Goal: Task Accomplishment & Management: Manage account settings

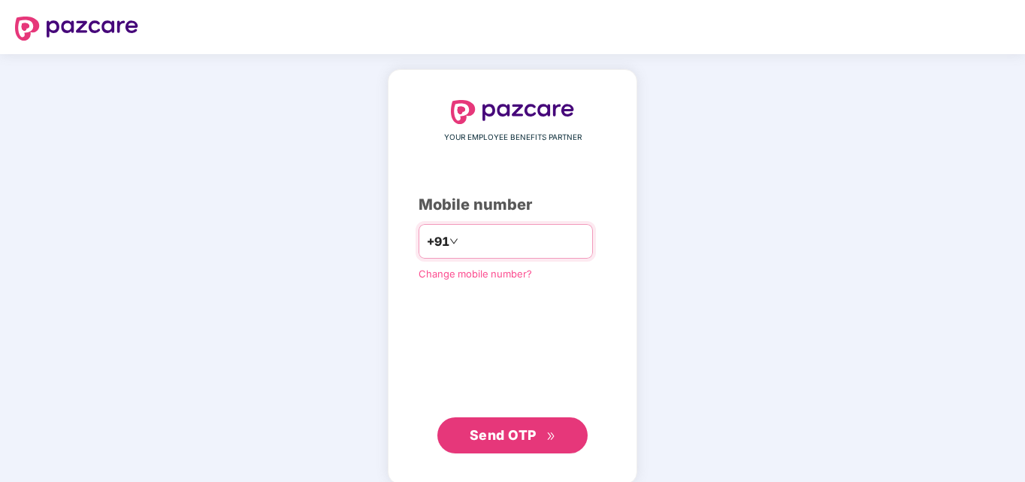
type input "**********"
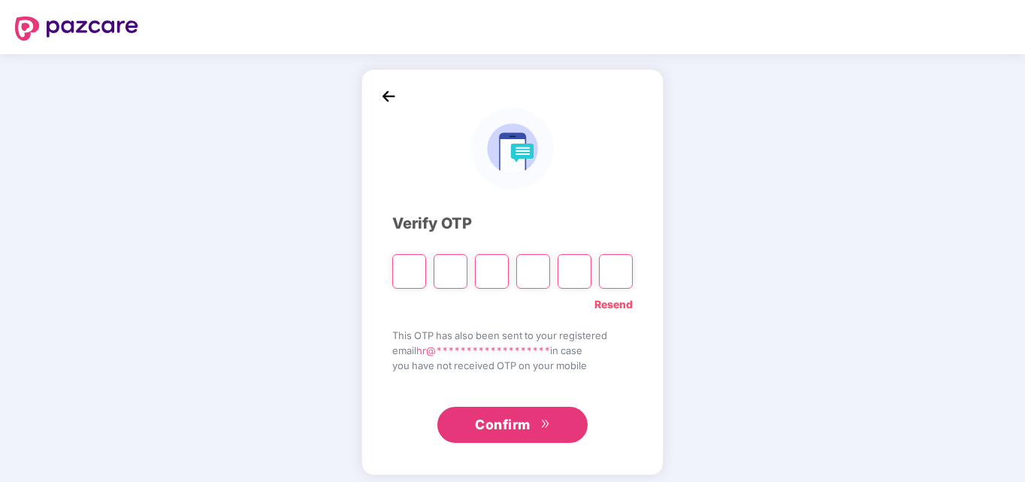
type input "*"
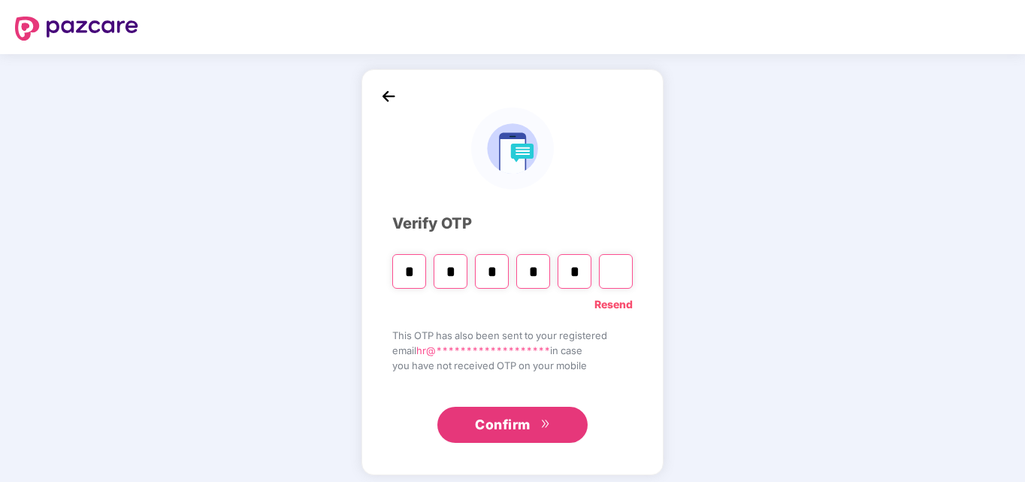
type input "*"
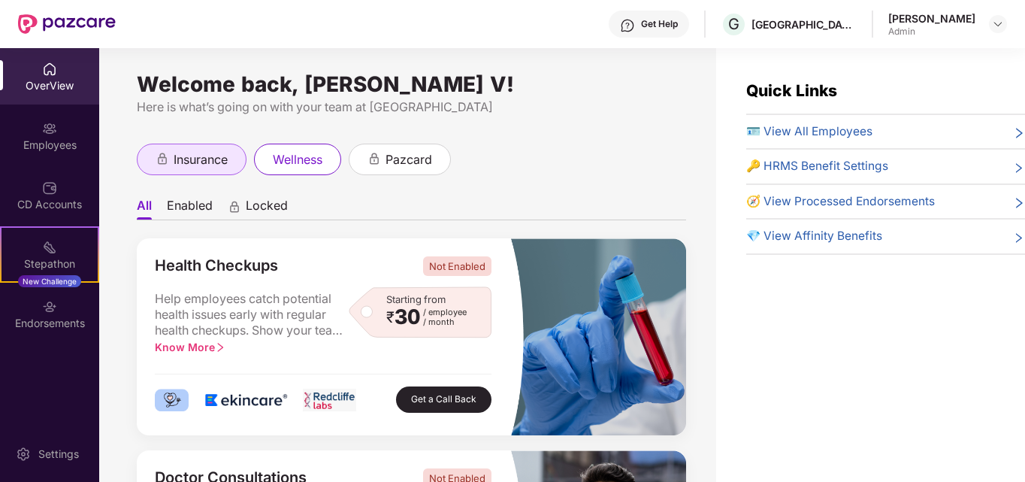
click at [198, 162] on span "insurance" at bounding box center [201, 159] width 54 height 19
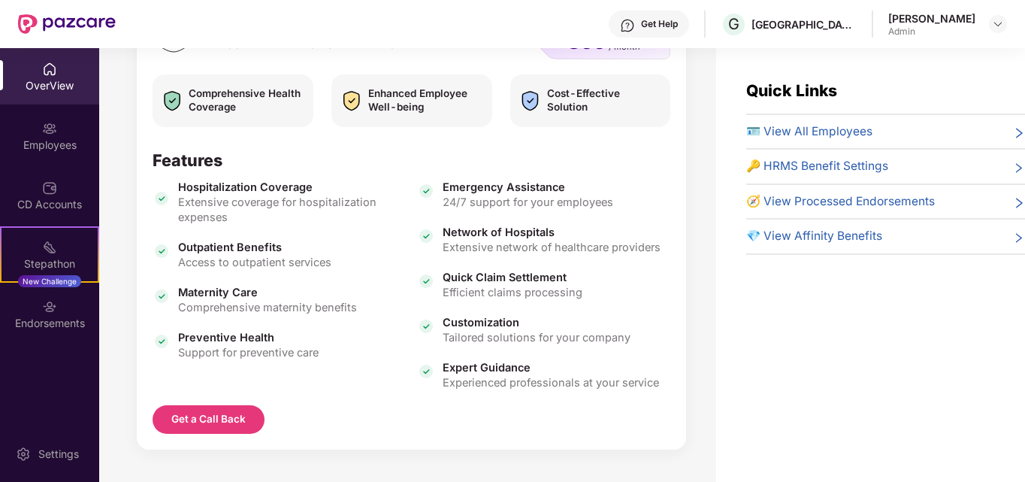
scroll to position [278, 0]
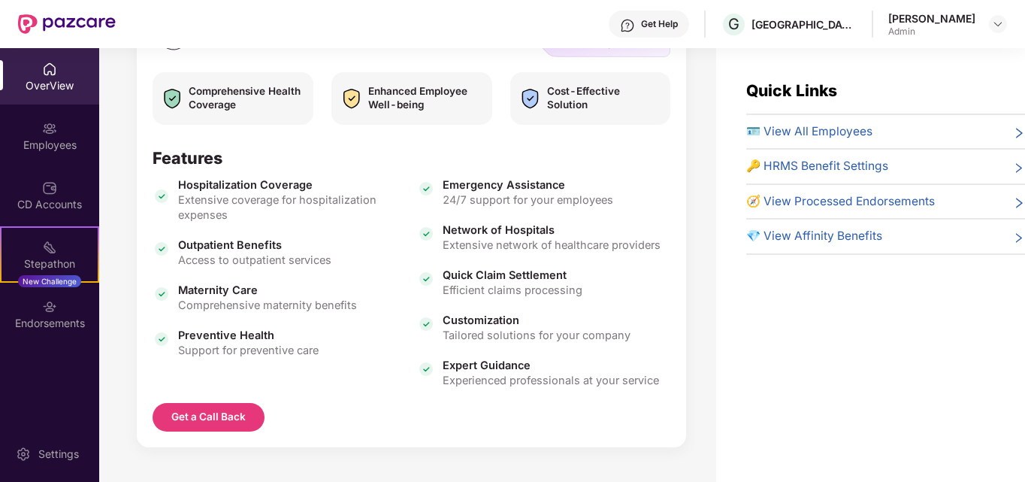
click at [509, 197] on span "24/7 support for your employees" at bounding box center [527, 199] width 171 height 15
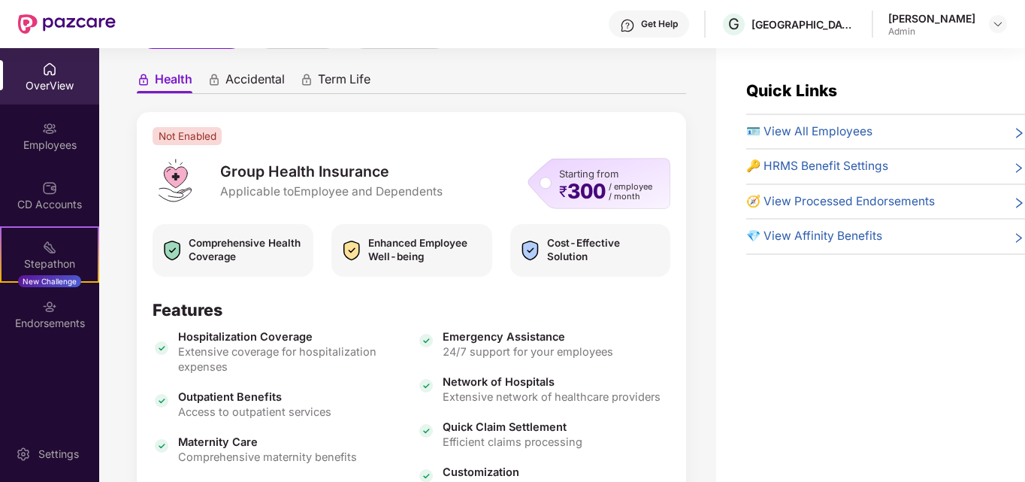
scroll to position [103, 0]
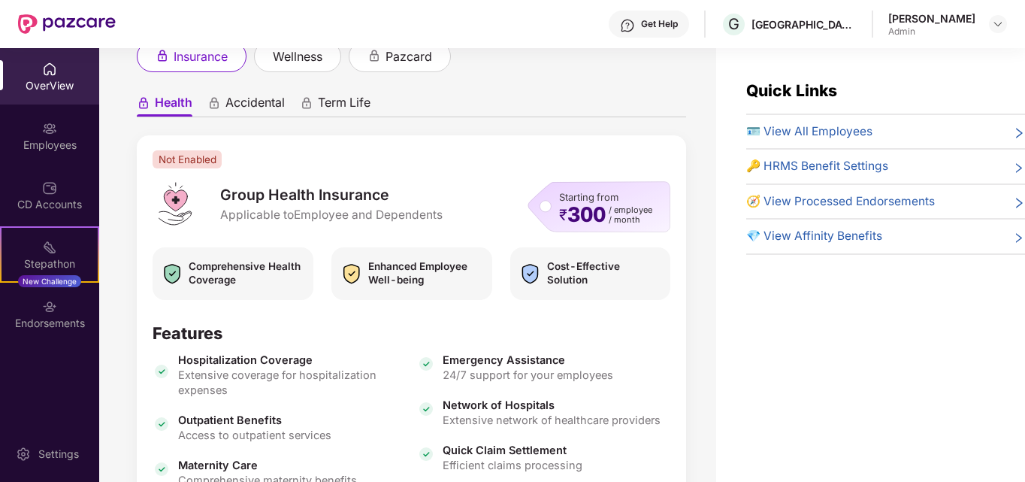
click at [639, 271] on span "Cost-Effective Solution" at bounding box center [605, 273] width 116 height 29
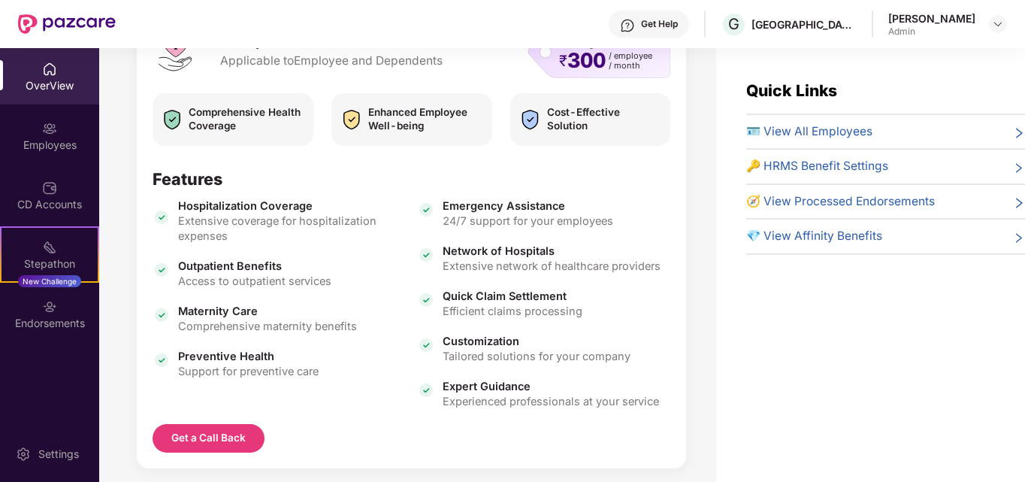
scroll to position [278, 0]
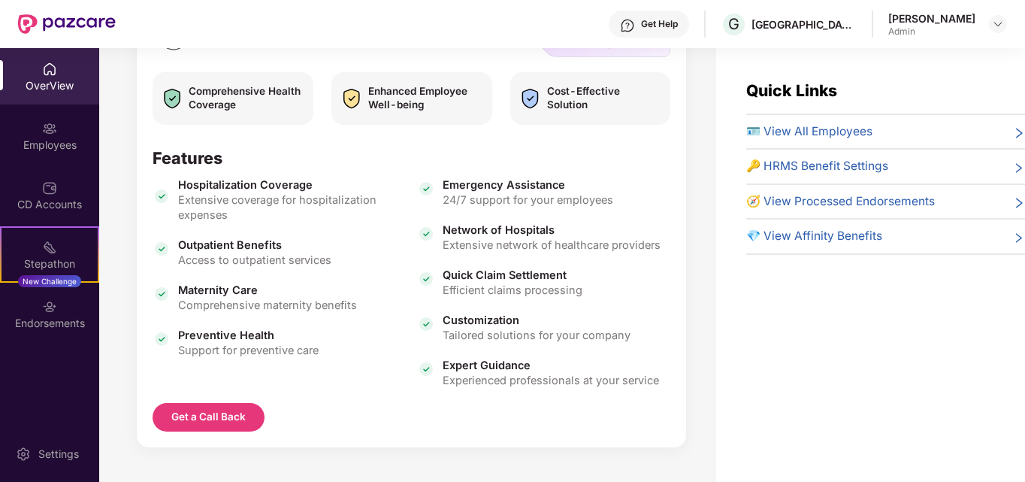
click at [451, 376] on span "Experienced professionals at your service" at bounding box center [550, 380] width 216 height 15
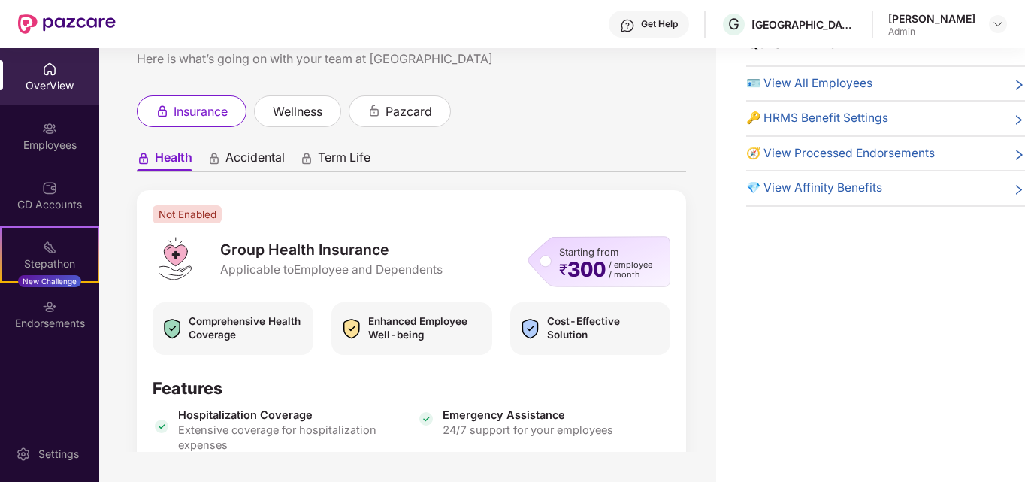
scroll to position [0, 0]
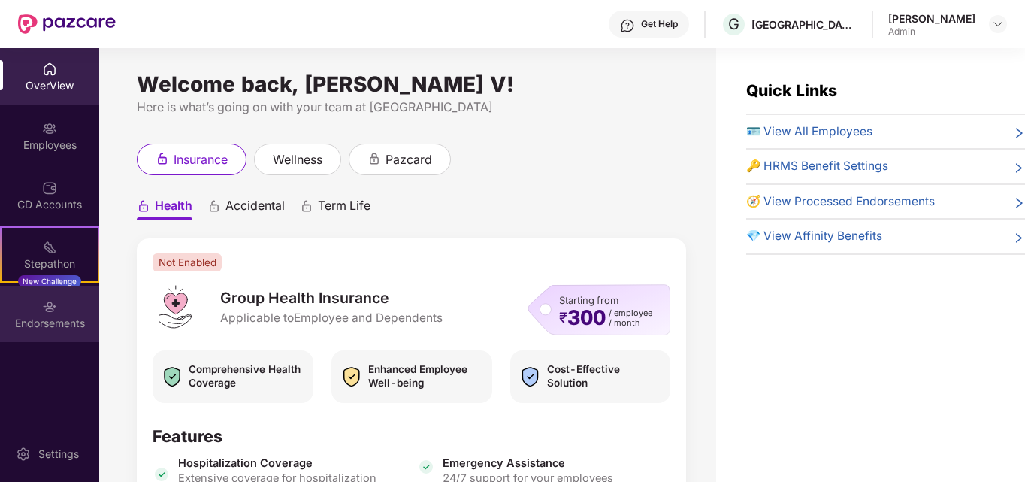
click at [40, 300] on div "Endorsements" at bounding box center [49, 313] width 99 height 56
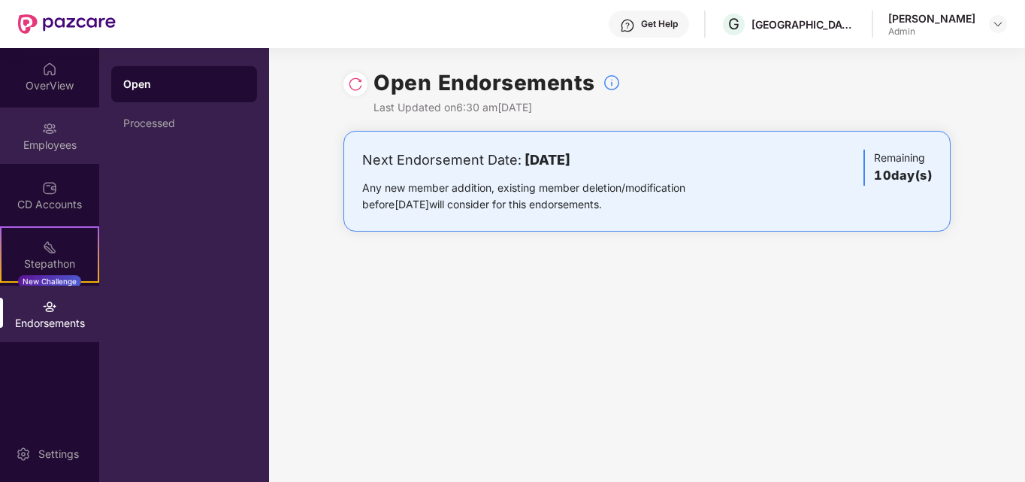
click at [31, 135] on div "Employees" at bounding box center [49, 135] width 99 height 56
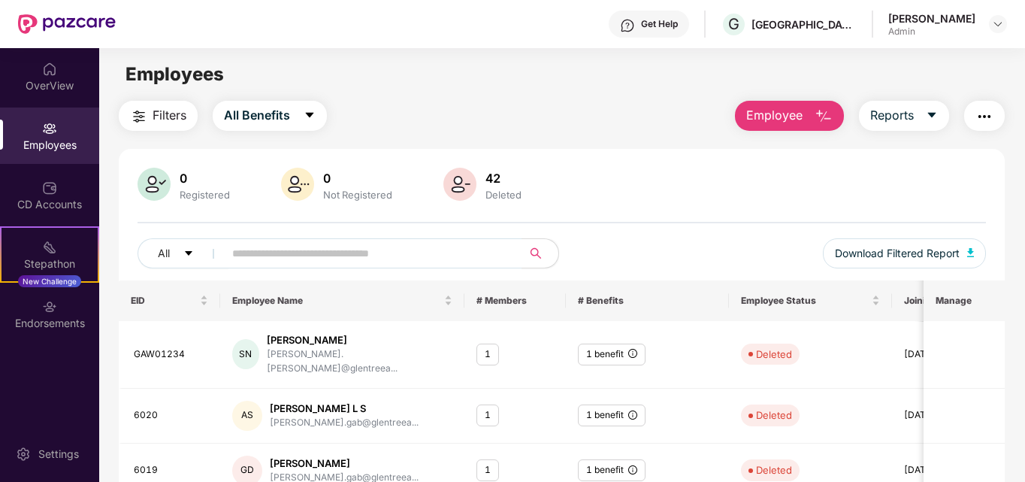
click at [136, 116] on img "button" at bounding box center [139, 116] width 18 height 18
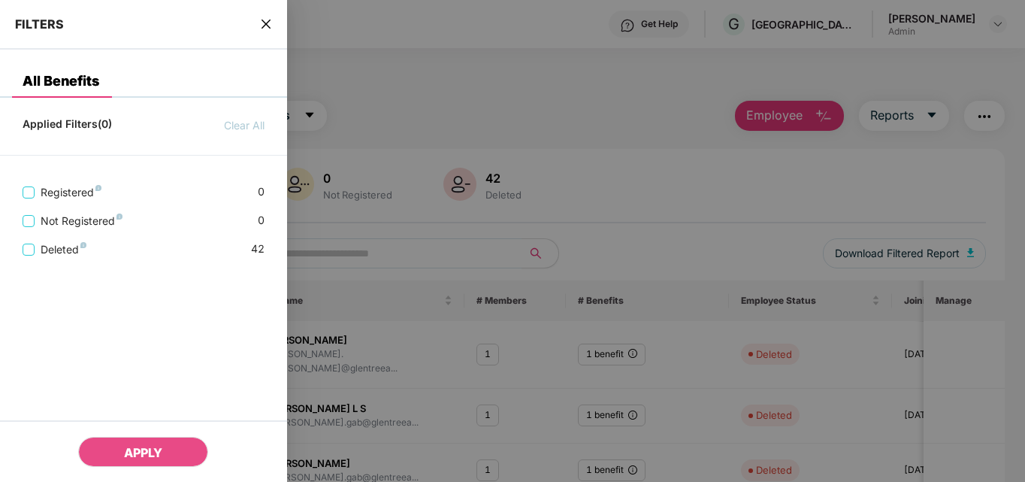
click at [409, 113] on div at bounding box center [512, 241] width 1025 height 482
click at [267, 26] on icon "close" at bounding box center [266, 24] width 12 height 12
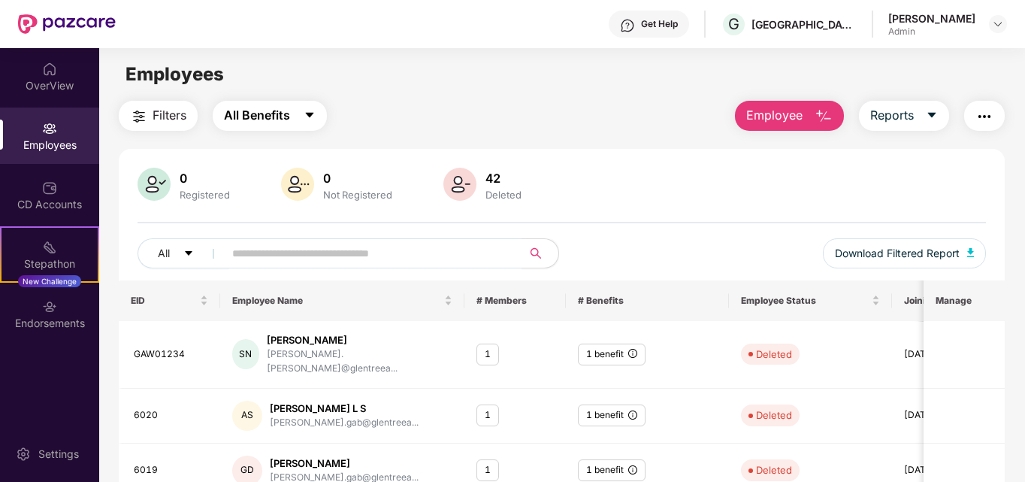
click at [282, 116] on span "All Benefits" at bounding box center [257, 115] width 66 height 19
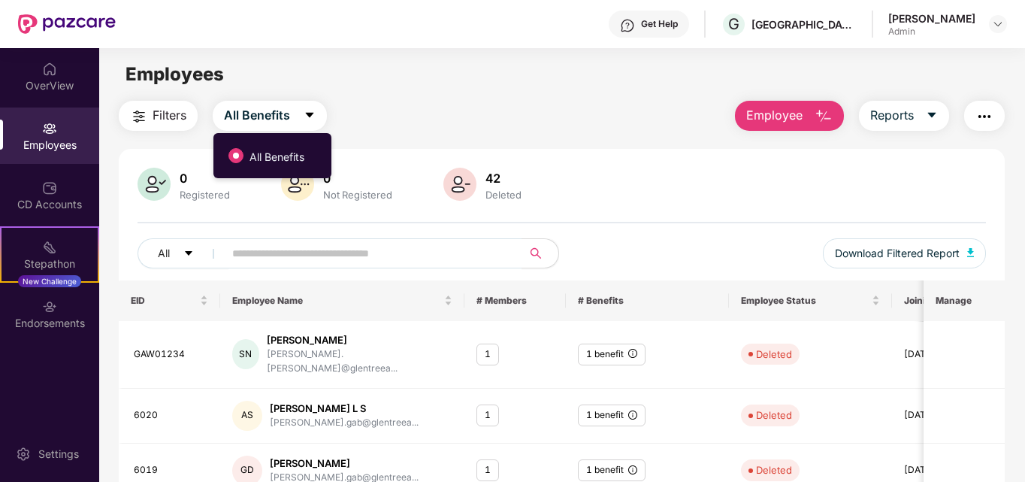
click at [289, 161] on span "All Benefits" at bounding box center [276, 157] width 67 height 17
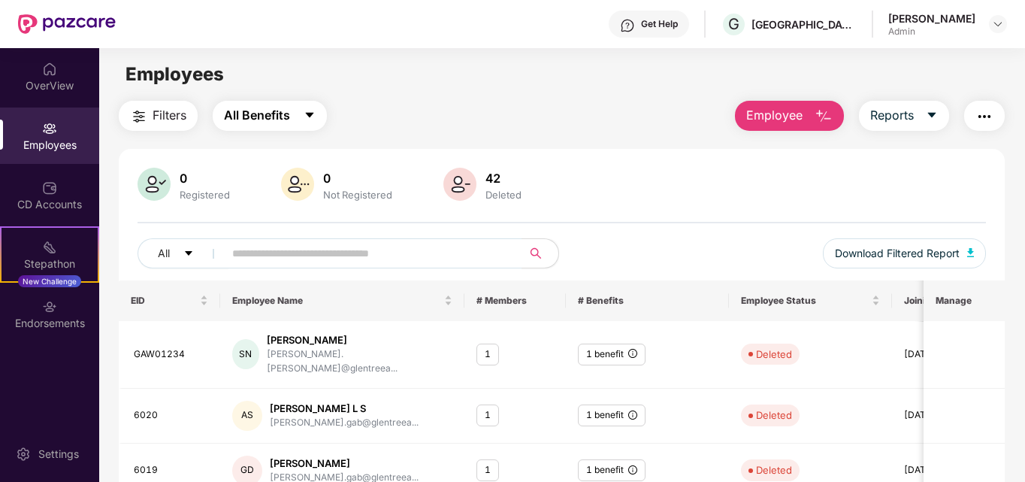
click at [289, 113] on span "All Benefits" at bounding box center [257, 115] width 66 height 19
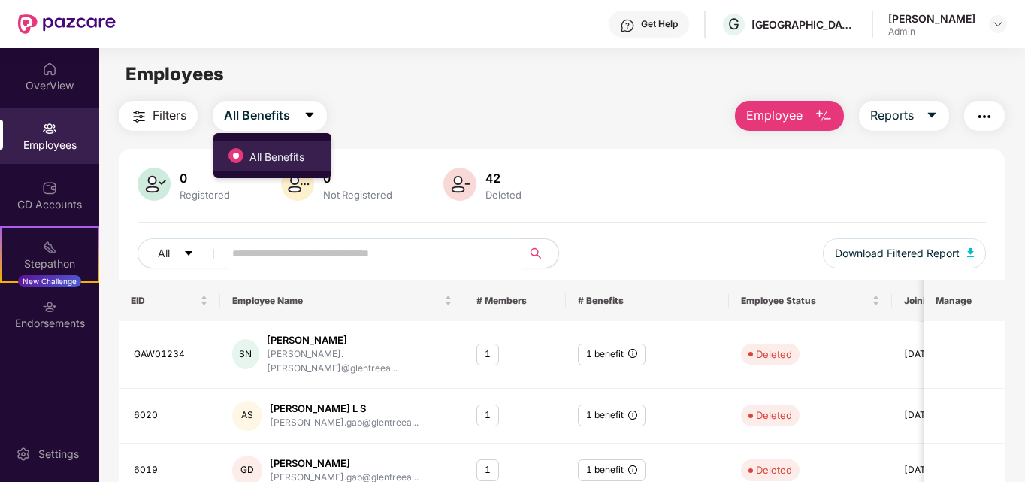
click at [293, 150] on span "All Benefits" at bounding box center [276, 157] width 67 height 17
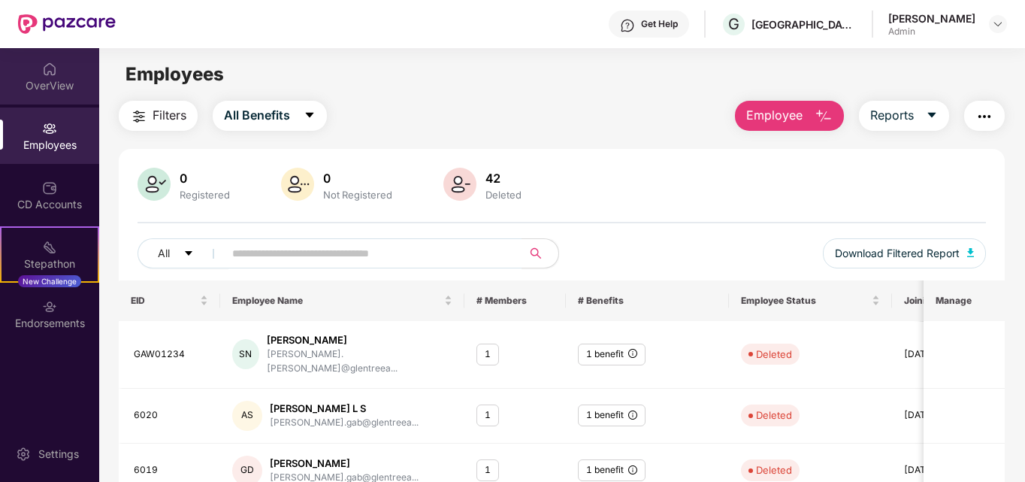
click at [49, 83] on div "OverView" at bounding box center [49, 85] width 99 height 15
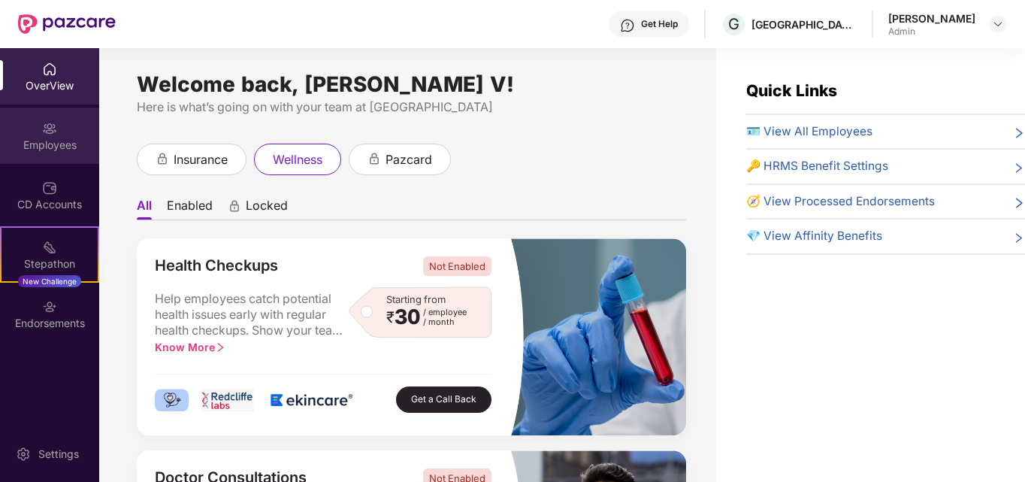
click at [52, 137] on div "Employees" at bounding box center [49, 144] width 99 height 15
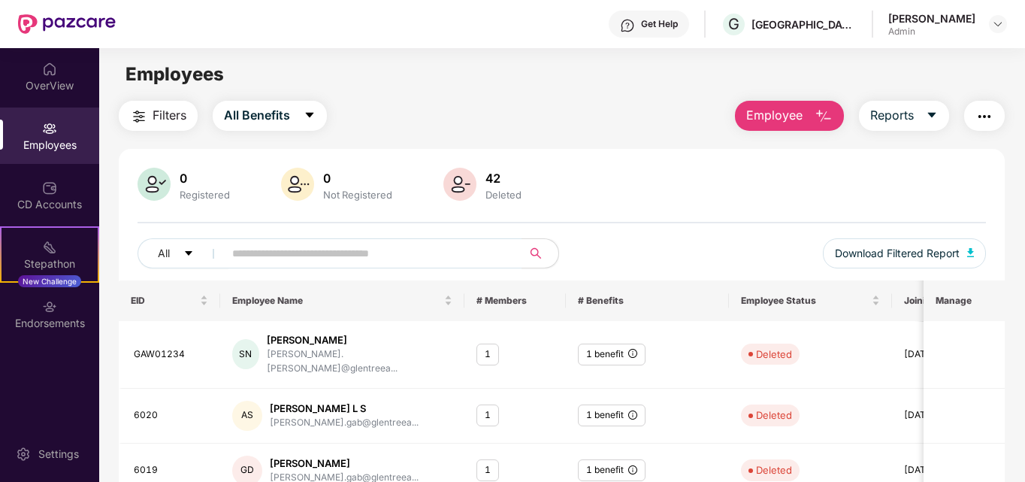
click at [464, 178] on img at bounding box center [459, 184] width 33 height 33
click at [454, 186] on img at bounding box center [459, 184] width 33 height 33
click at [54, 131] on img at bounding box center [49, 128] width 15 height 15
click at [307, 245] on input "text" at bounding box center [367, 253] width 270 height 23
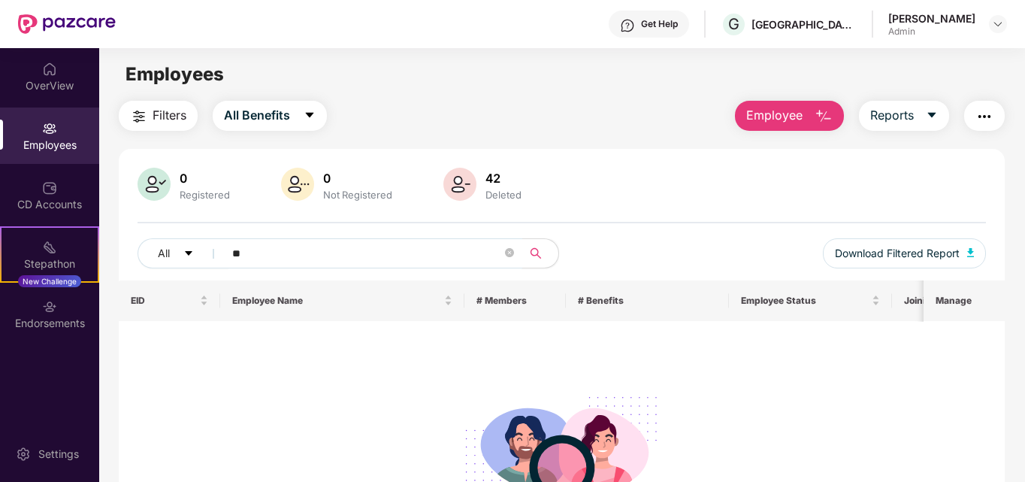
type input "**"
click at [29, 143] on div "Employees" at bounding box center [49, 144] width 99 height 15
click at [130, 116] on img "button" at bounding box center [139, 116] width 18 height 18
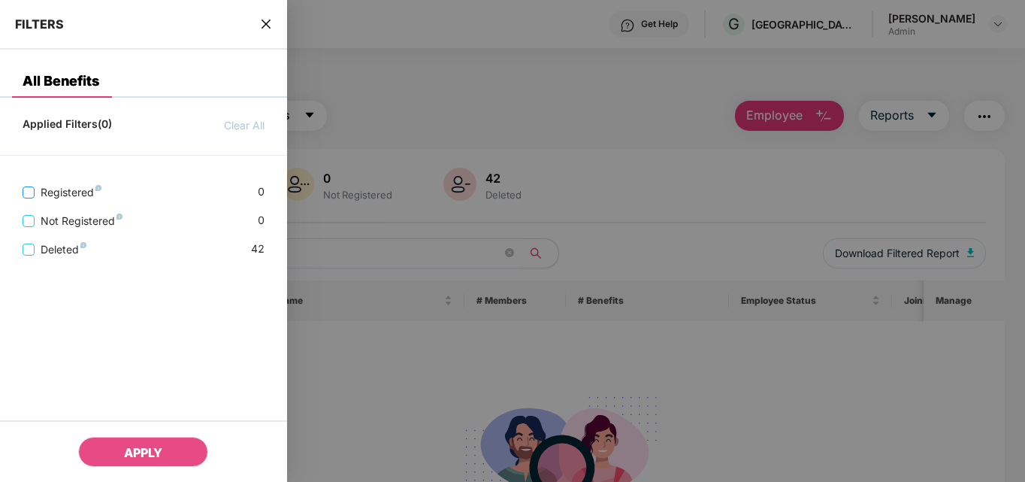
click at [63, 191] on span "Registered" at bounding box center [71, 192] width 73 height 17
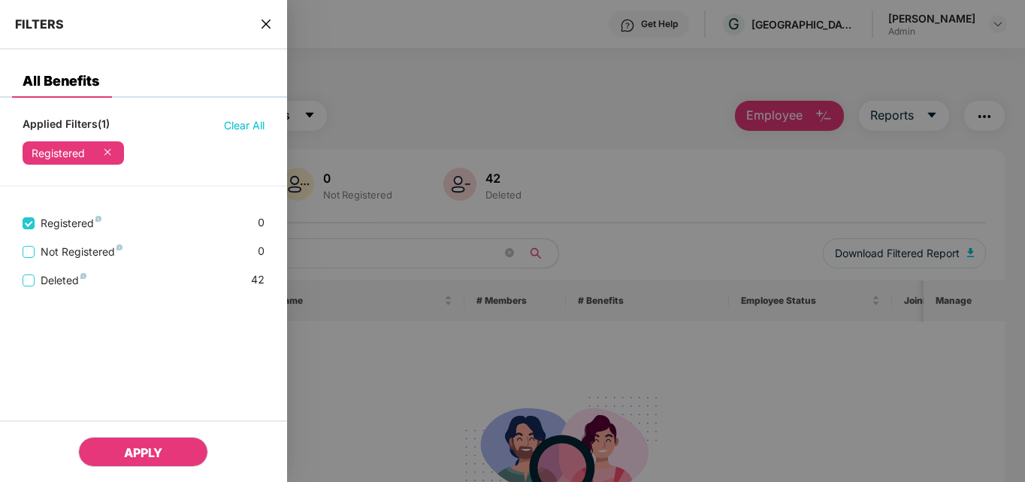
click at [188, 443] on button "APPLY" at bounding box center [143, 451] width 130 height 30
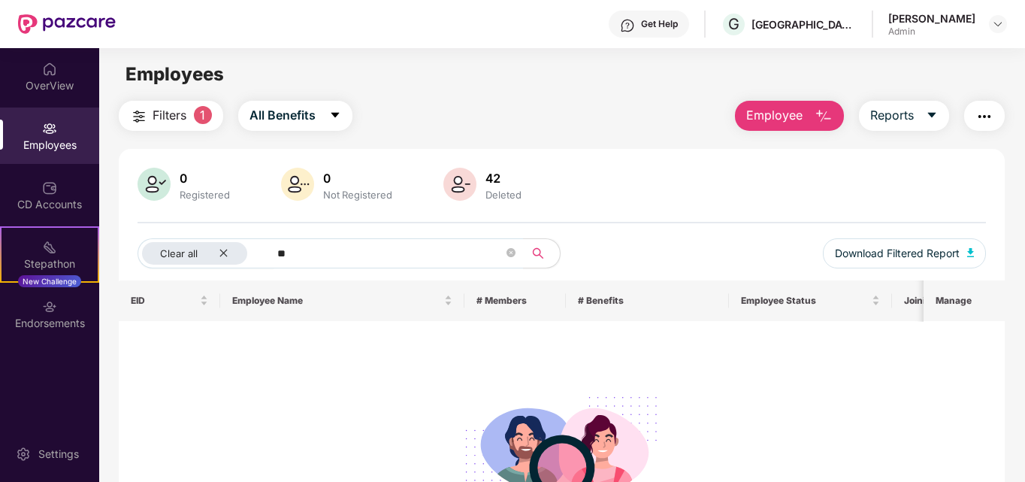
click at [49, 133] on img at bounding box center [49, 128] width 15 height 15
click at [225, 250] on icon "close" at bounding box center [224, 253] width 10 height 10
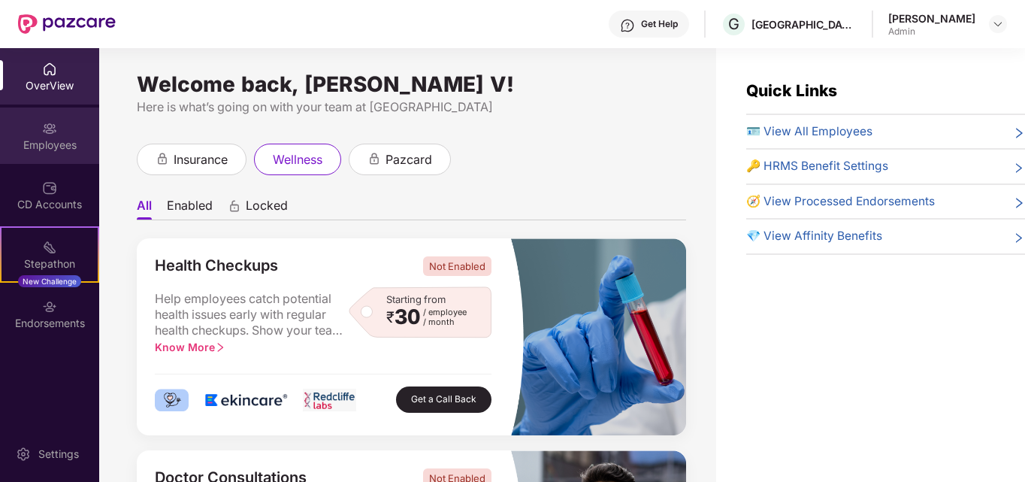
click at [64, 132] on div "Employees" at bounding box center [49, 135] width 99 height 56
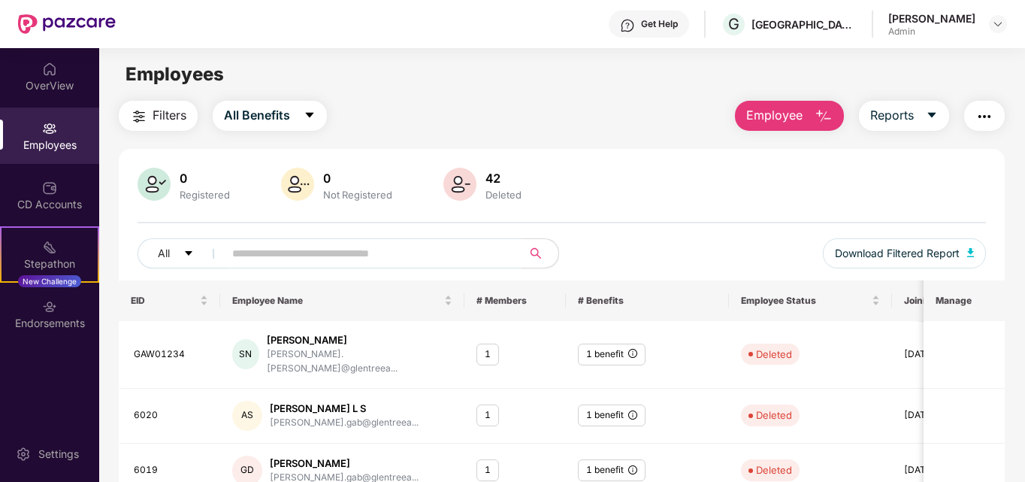
scroll to position [442, 0]
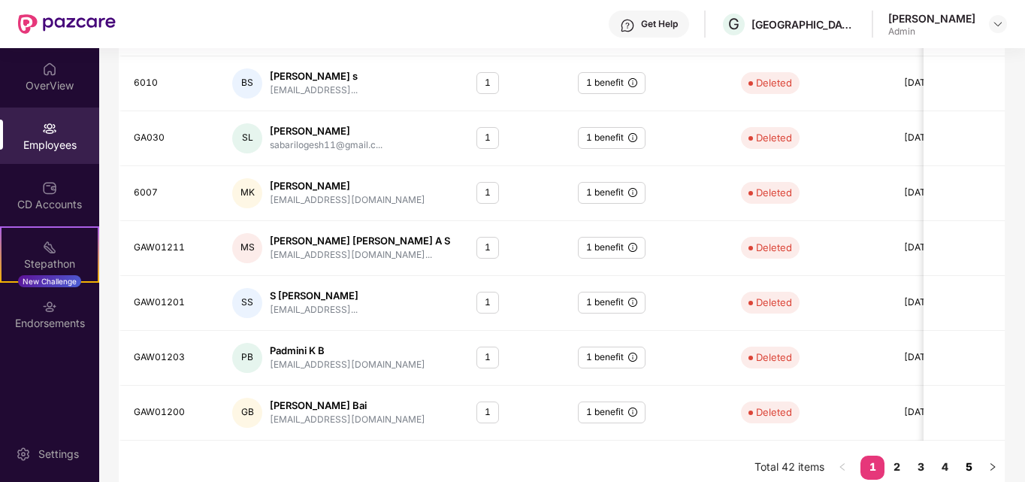
click at [974, 455] on link "5" at bounding box center [968, 466] width 24 height 23
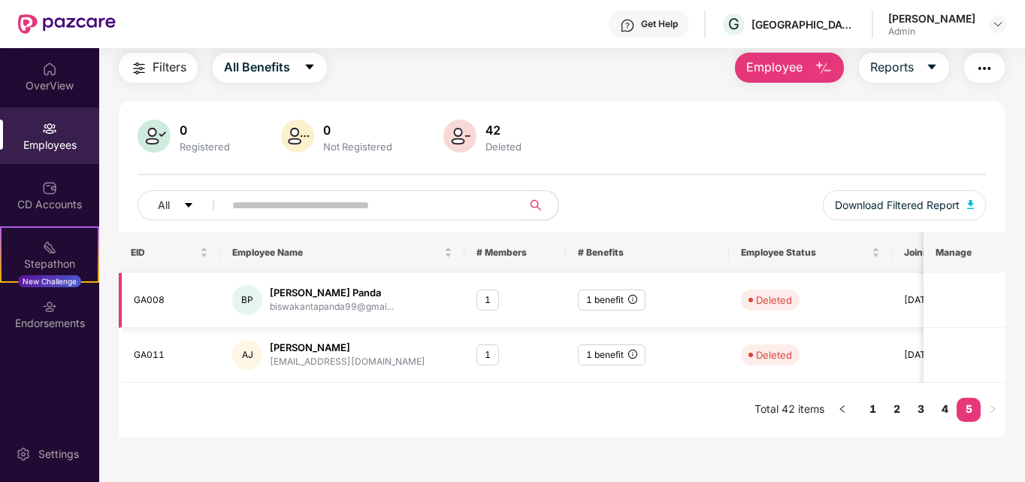
scroll to position [0, 0]
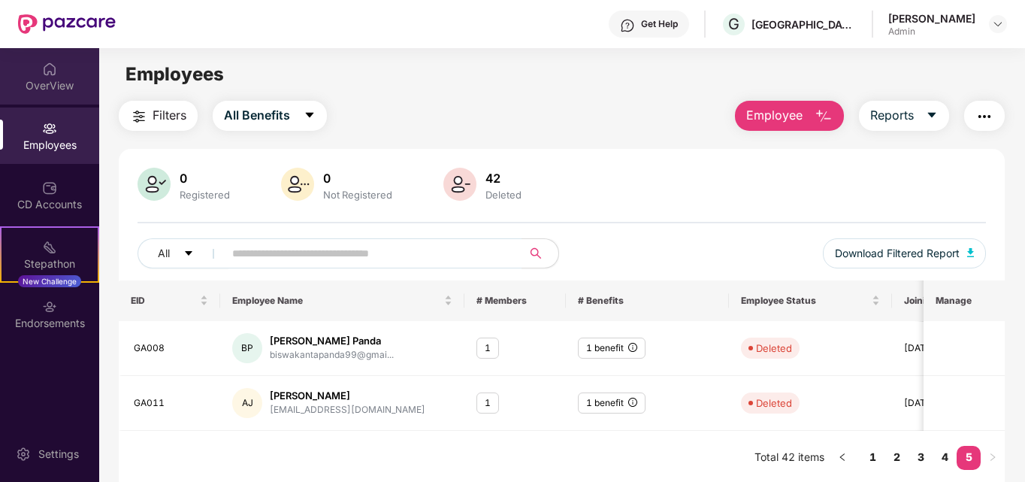
click at [31, 80] on div "OverView" at bounding box center [49, 85] width 99 height 15
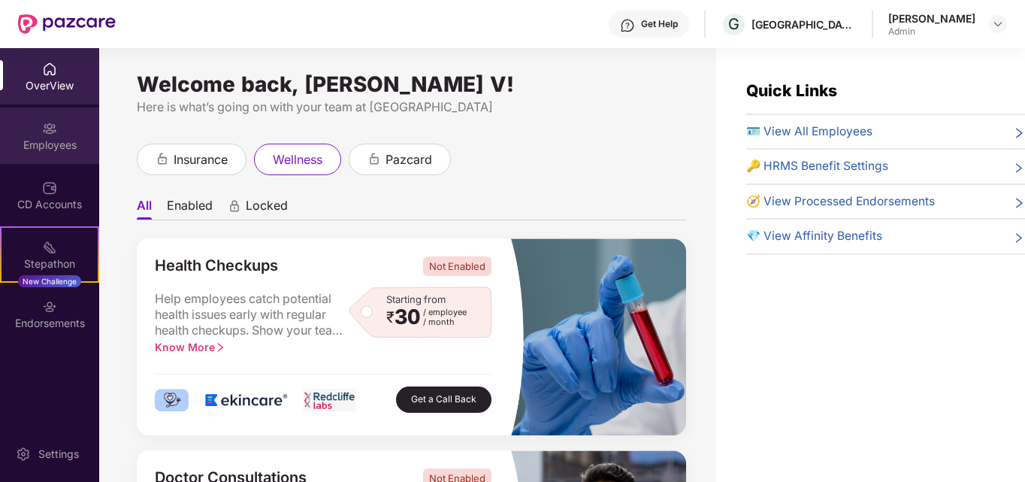
click at [34, 143] on div "Employees" at bounding box center [49, 144] width 99 height 15
